Goal: Navigation & Orientation: Understand site structure

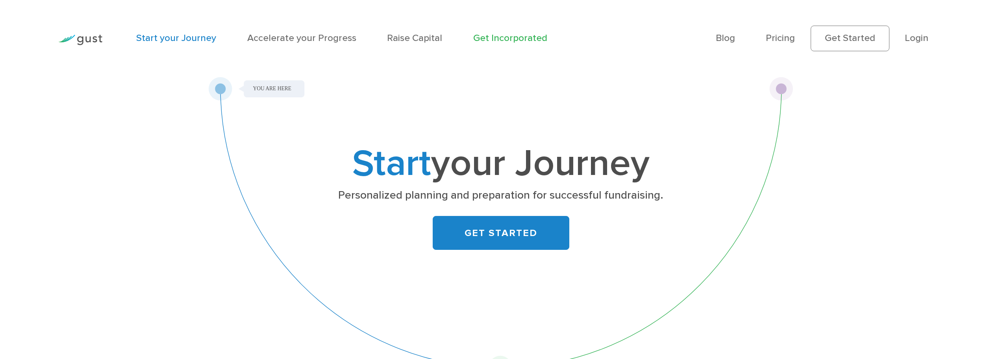
click at [507, 37] on link "Get Incorporated" at bounding box center [510, 37] width 74 height 11
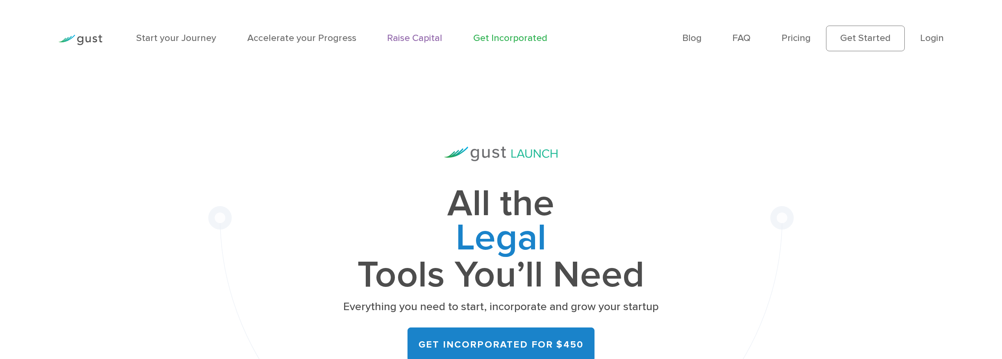
click at [410, 37] on link "Raise Capital" at bounding box center [414, 37] width 55 height 11
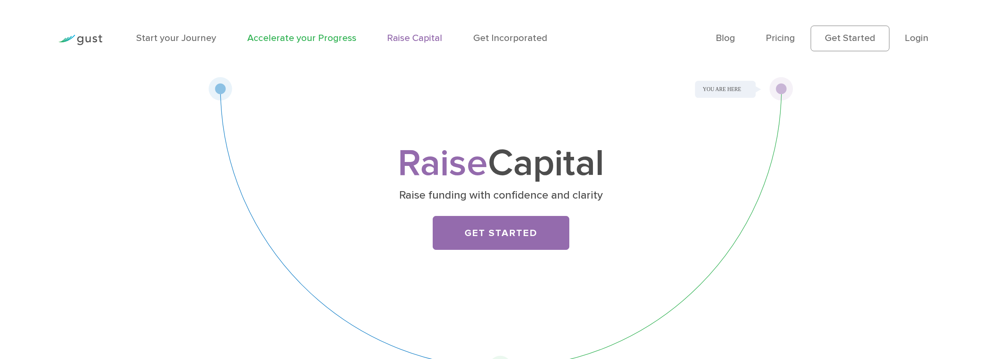
click at [310, 35] on link "Accelerate your Progress" at bounding box center [301, 37] width 109 height 11
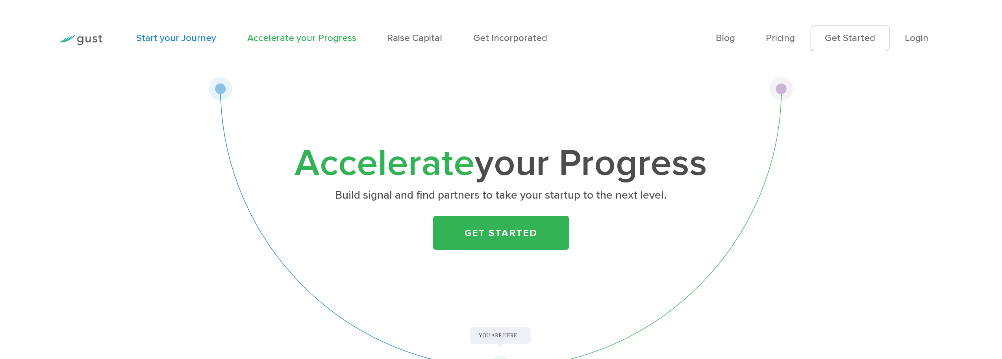
click at [191, 33] on link "Start your Journey" at bounding box center [176, 37] width 80 height 11
